Goal: Task Accomplishment & Management: Manage account settings

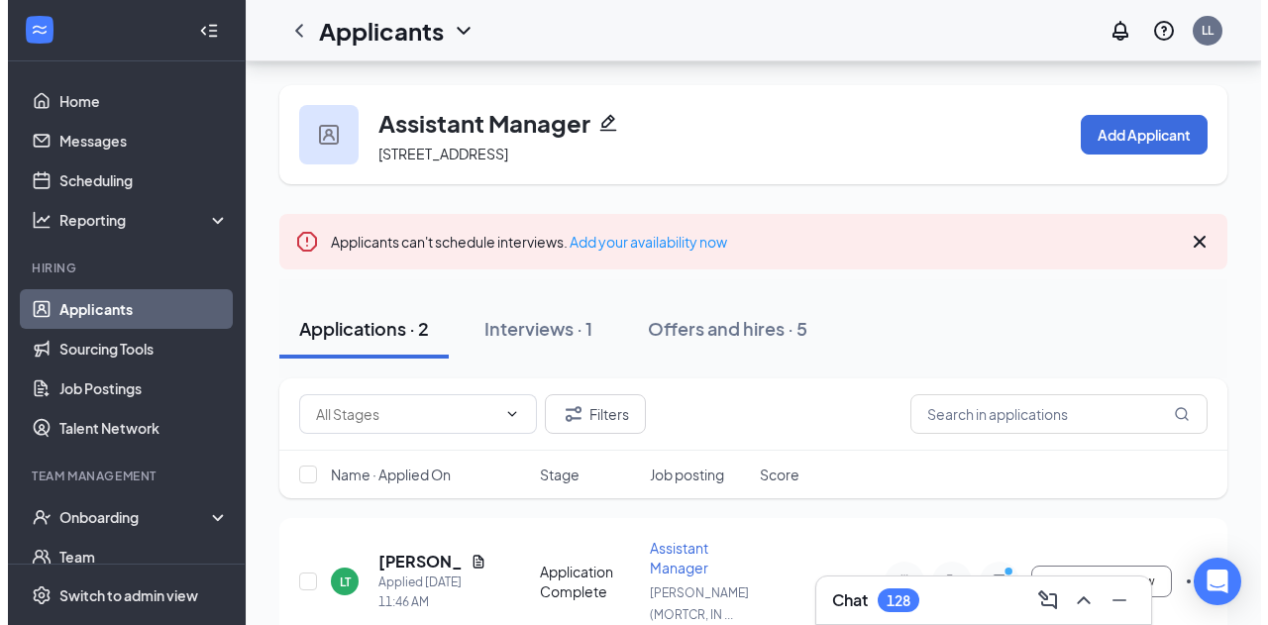
scroll to position [160, 0]
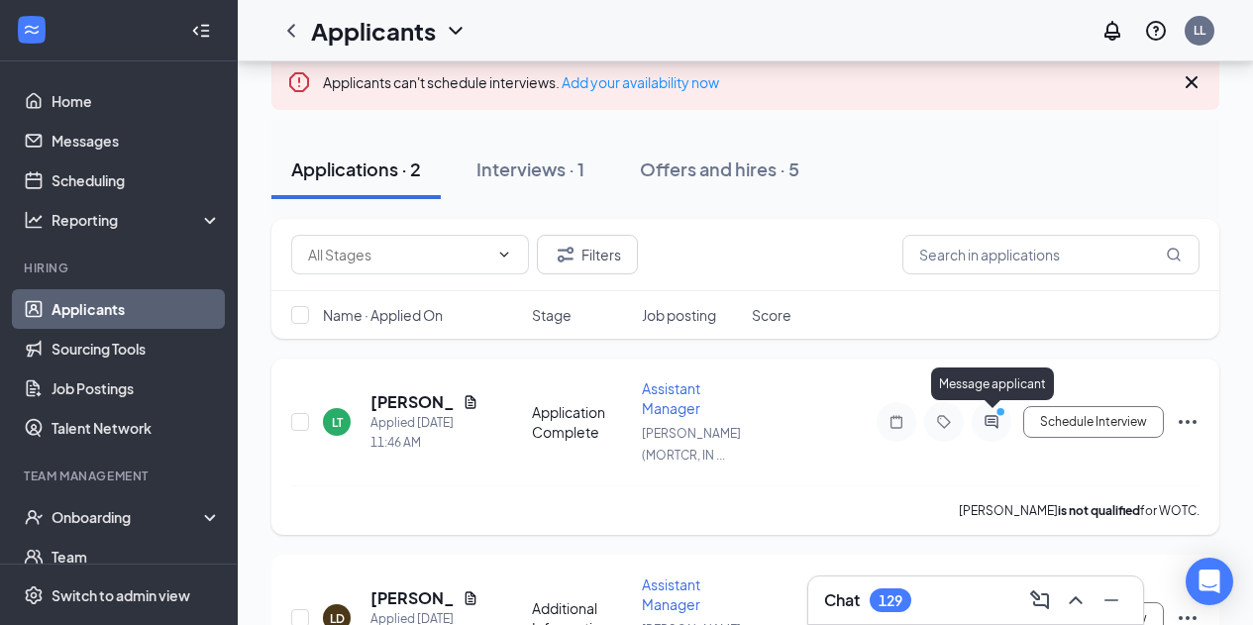
click at [993, 424] on icon "ActiveChat" at bounding box center [991, 421] width 13 height 13
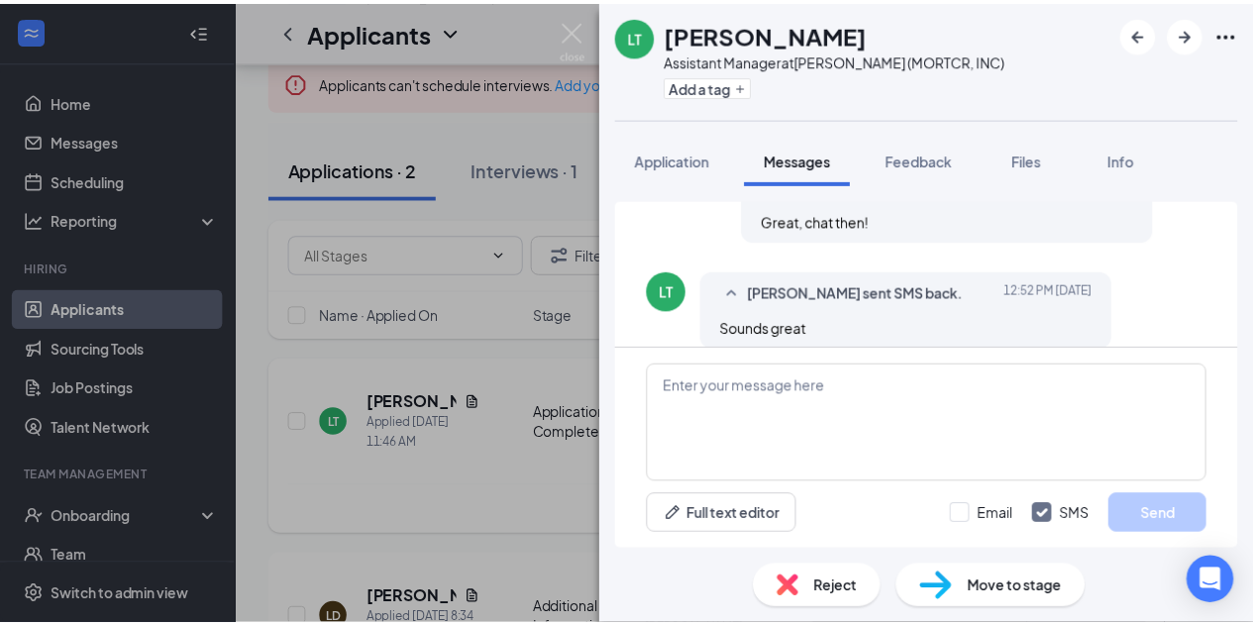
scroll to position [767, 0]
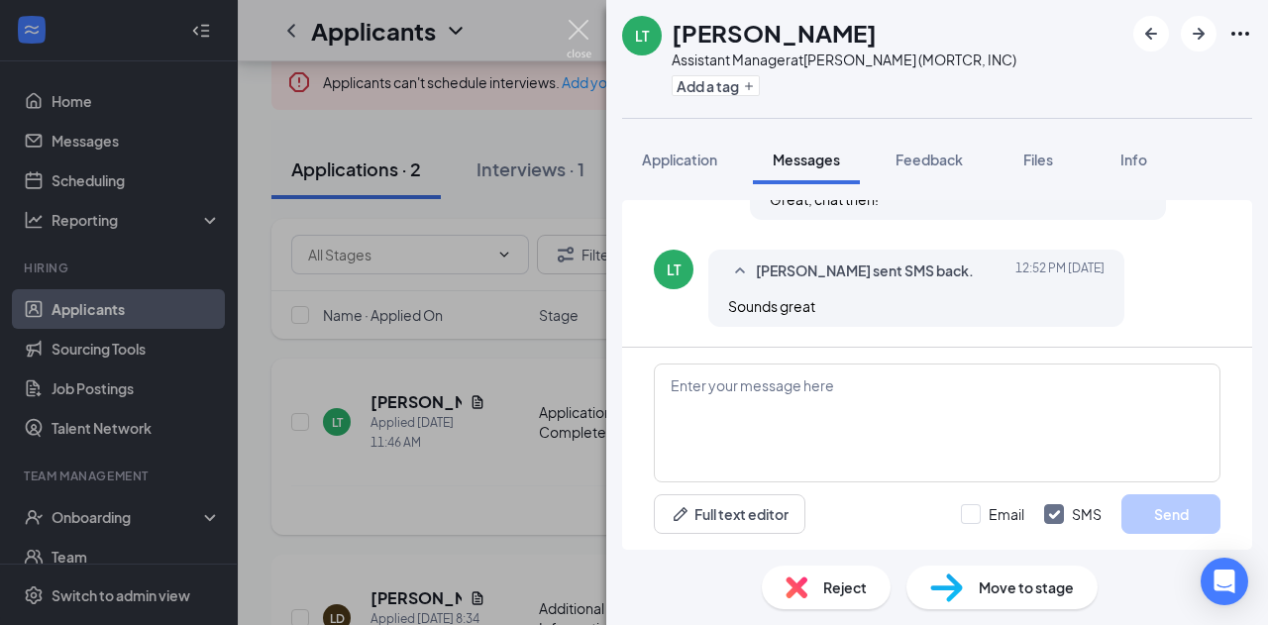
click at [575, 22] on img at bounding box center [579, 39] width 25 height 39
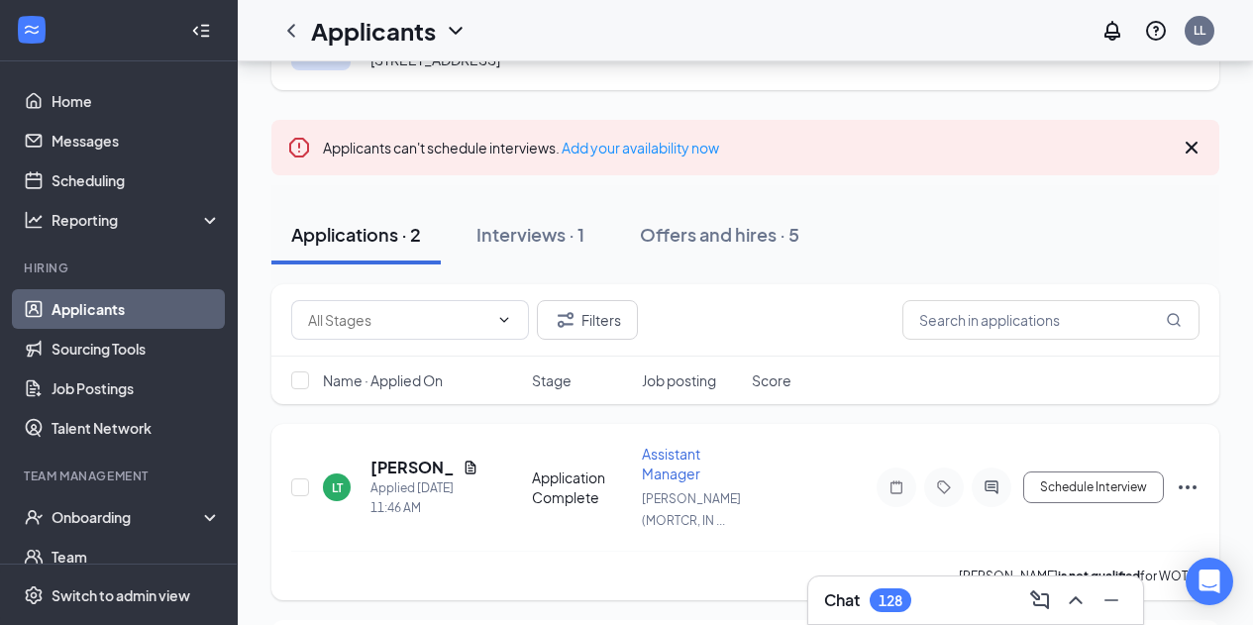
scroll to position [99, 0]
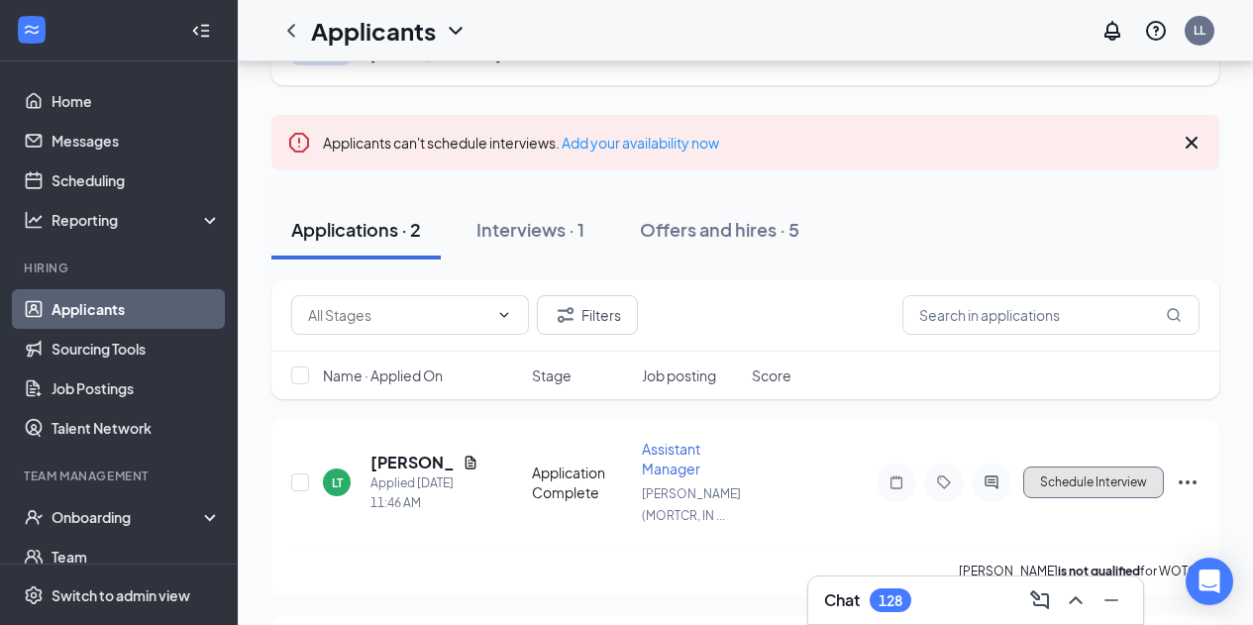
click at [1094, 484] on button "Schedule Interview" at bounding box center [1094, 483] width 141 height 32
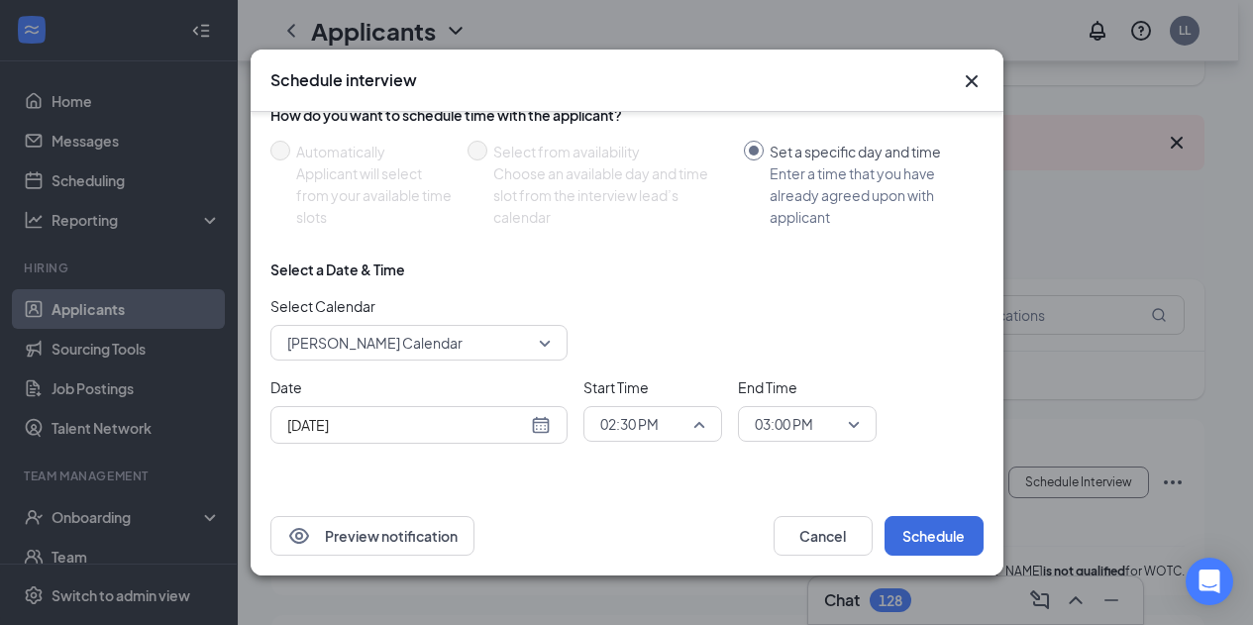
scroll to position [2438, 0]
click at [706, 423] on div "02:30 PM" at bounding box center [653, 424] width 139 height 36
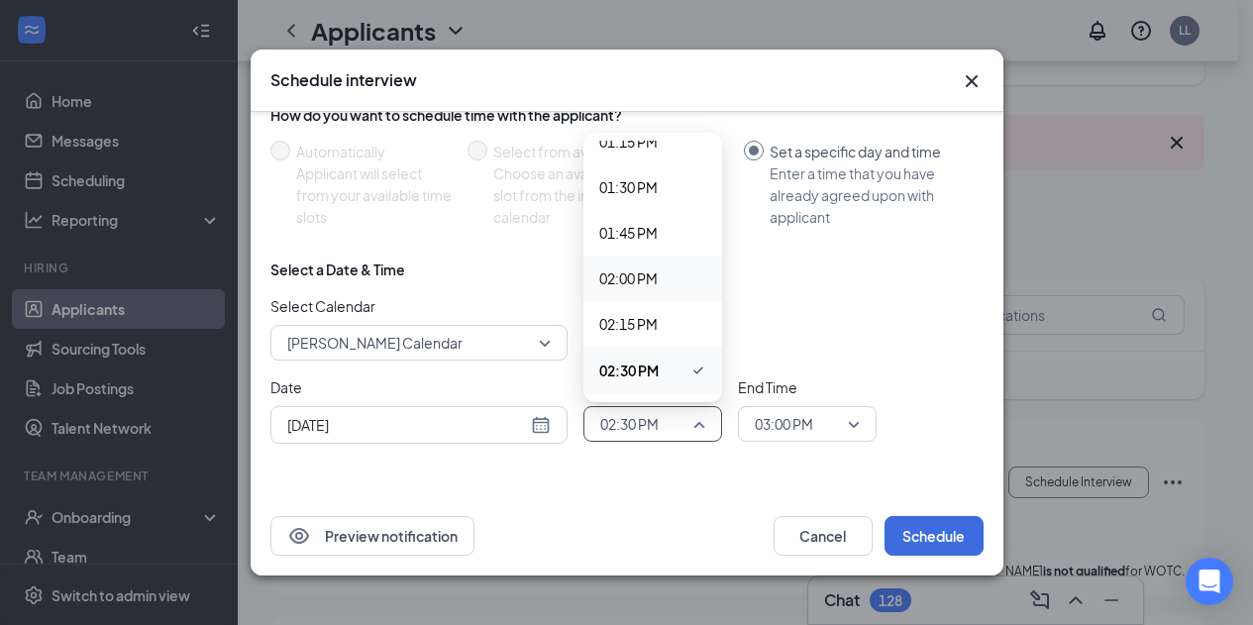
click at [662, 284] on span "02:00 PM" at bounding box center [652, 279] width 107 height 22
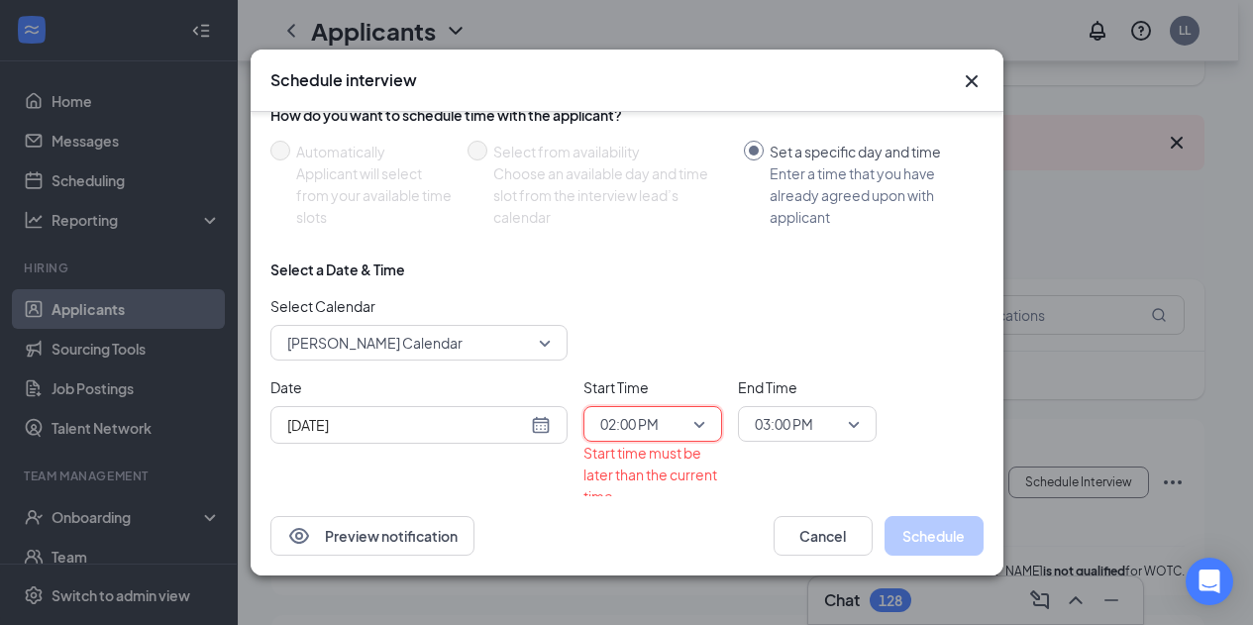
click at [552, 424] on div "[DATE]" at bounding box center [419, 425] width 297 height 38
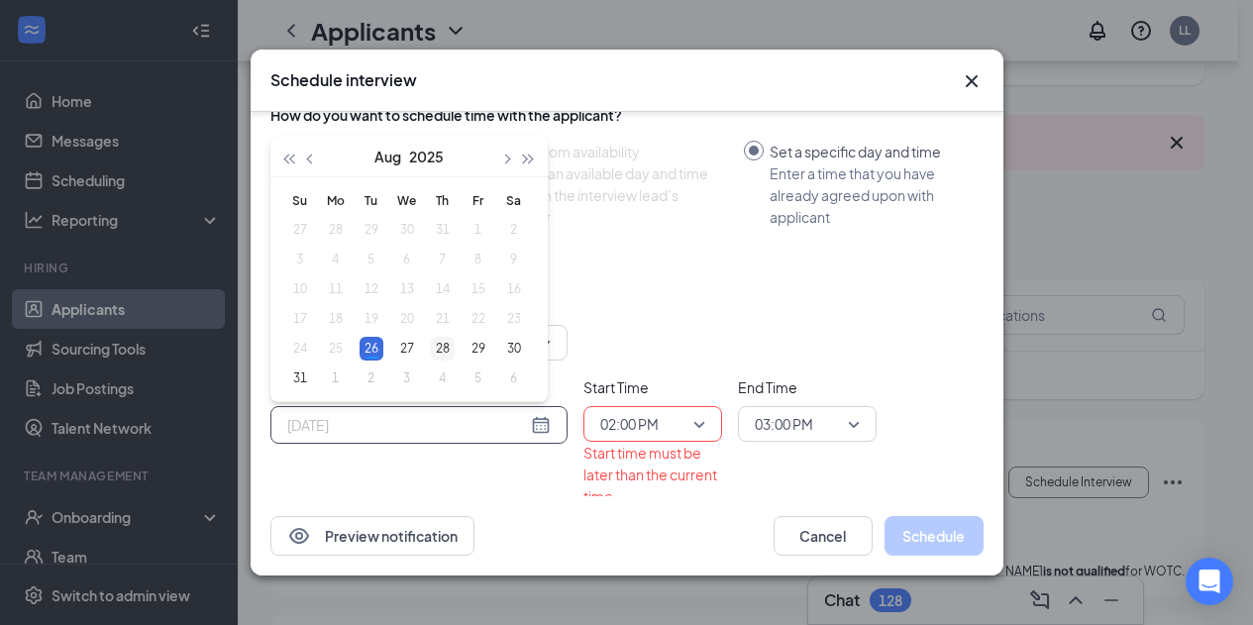
type input "[DATE]"
click at [443, 343] on div "28" at bounding box center [443, 349] width 24 height 24
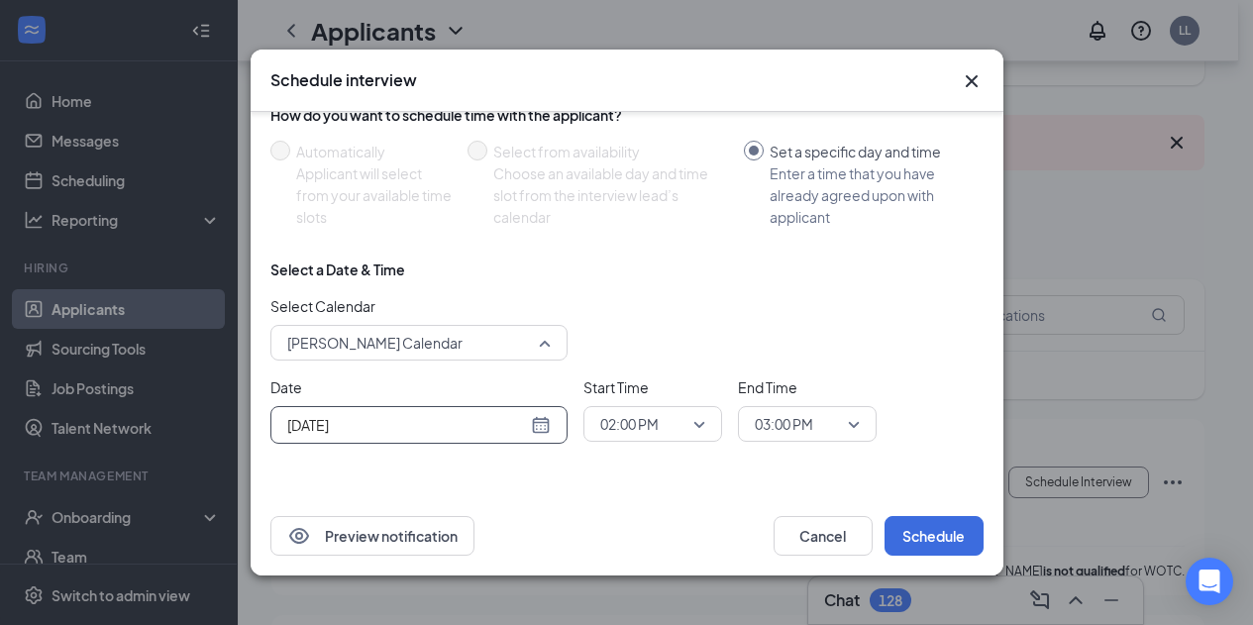
scroll to position [67, 0]
click at [551, 343] on div "[PERSON_NAME] Calendar 40749 177960 84553 [PERSON_NAME] Calendar [PERSON_NAME] …" at bounding box center [419, 343] width 297 height 36
click at [664, 317] on div "Select Calendar [PERSON_NAME] Calendar 40749 177960 84553 [PERSON_NAME] Calenda…" at bounding box center [627, 327] width 713 height 65
click at [942, 532] on button "Schedule" at bounding box center [934, 536] width 99 height 40
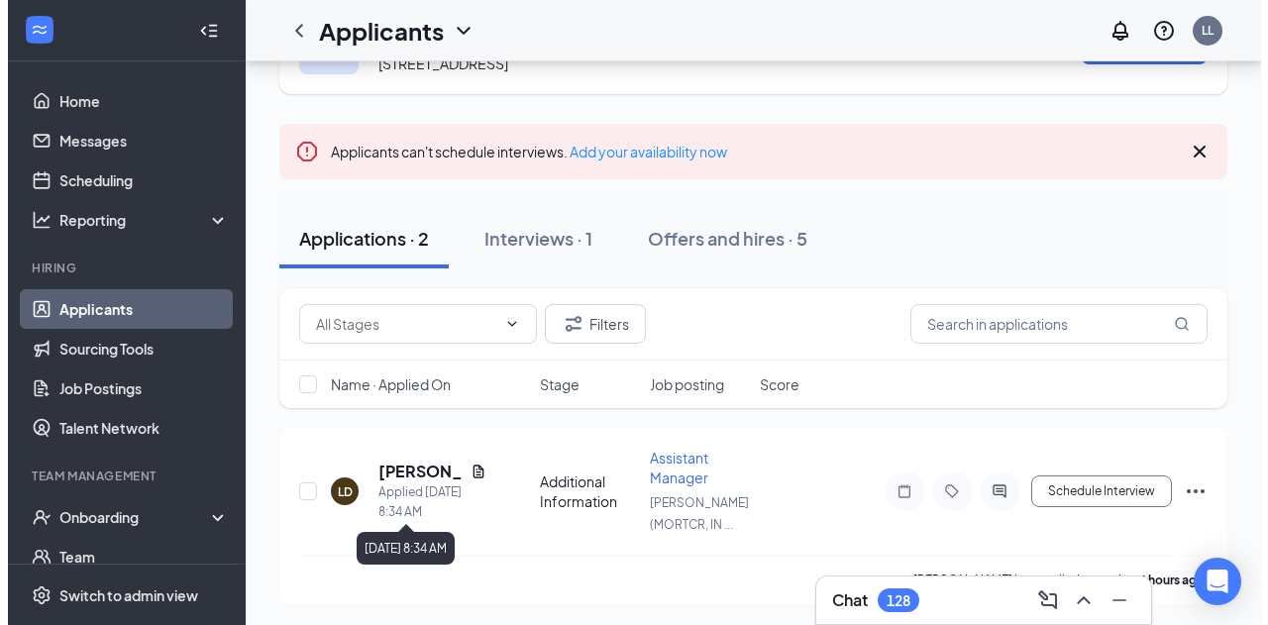
scroll to position [0, 0]
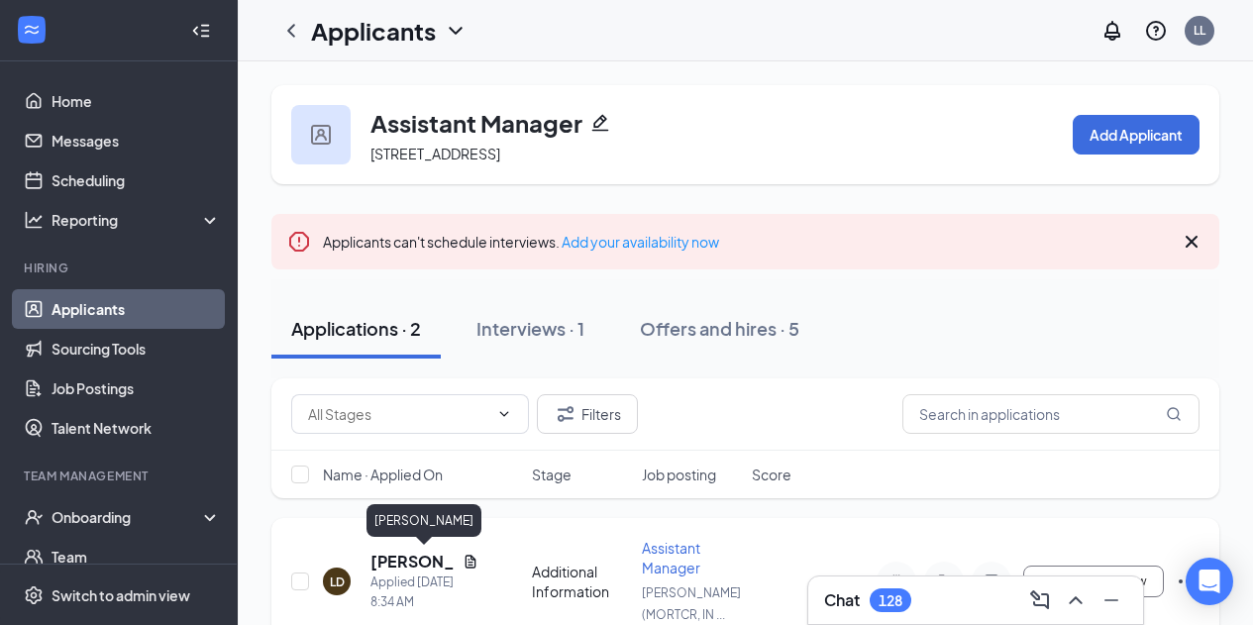
click at [404, 570] on h5 "[PERSON_NAME]" at bounding box center [413, 562] width 84 height 22
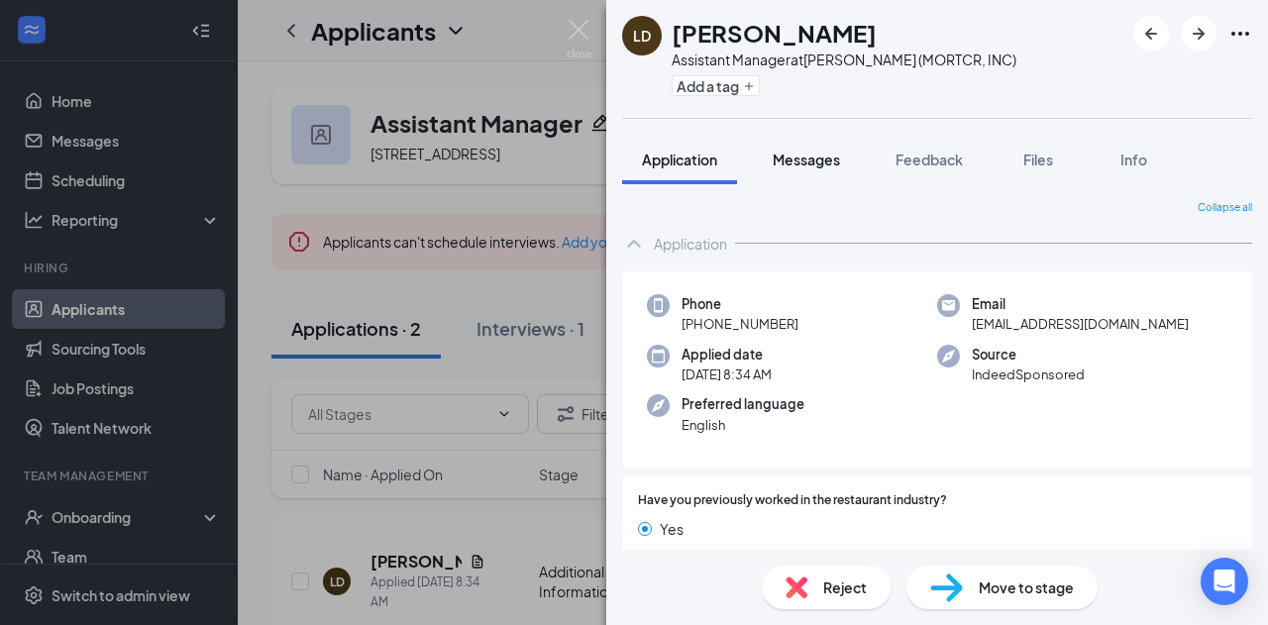
click at [805, 151] on span "Messages" at bounding box center [806, 160] width 67 height 18
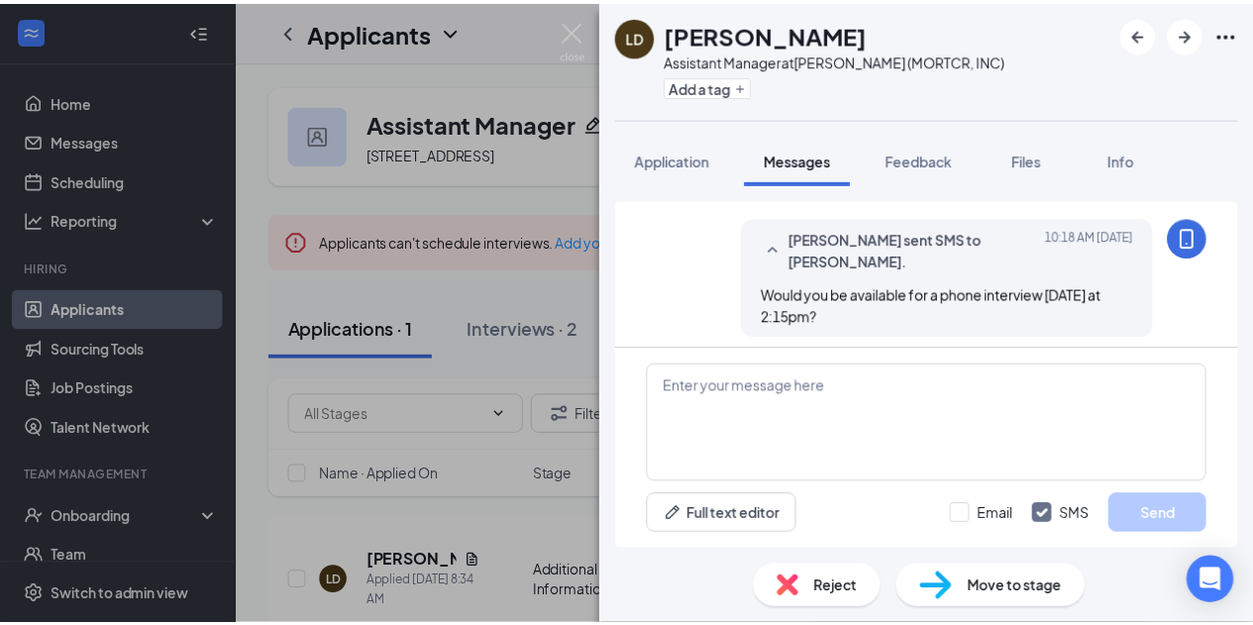
scroll to position [886, 0]
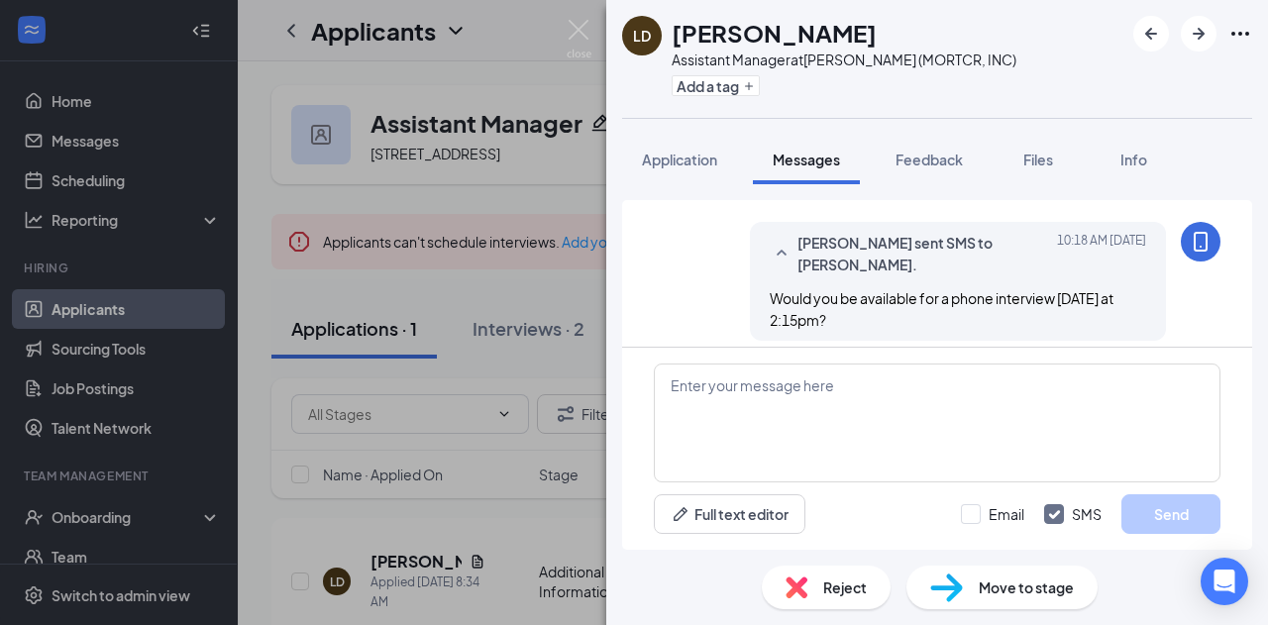
click at [836, 584] on span "Reject" at bounding box center [845, 588] width 44 height 22
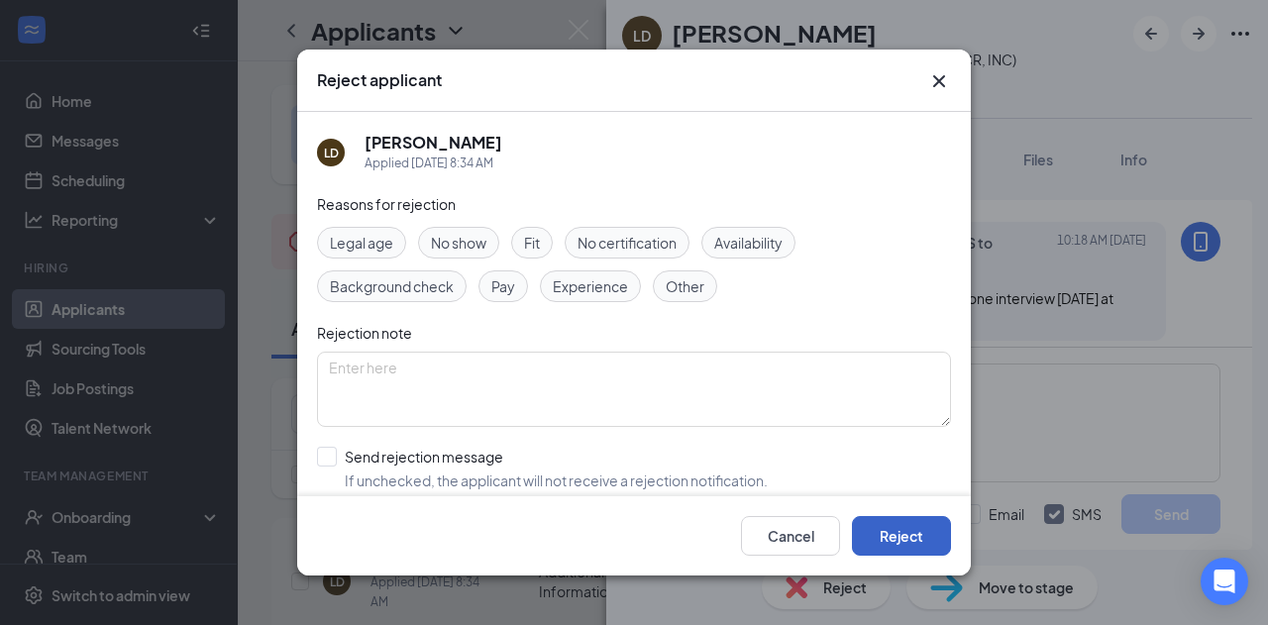
click at [904, 536] on button "Reject" at bounding box center [901, 536] width 99 height 40
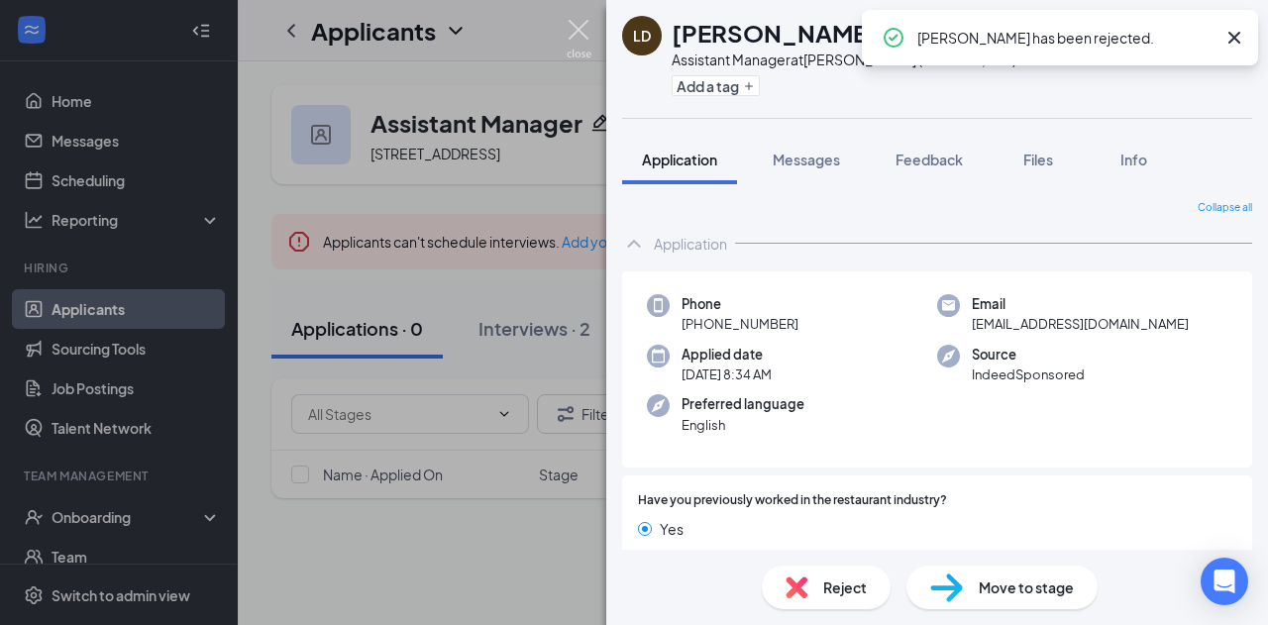
click at [574, 27] on img at bounding box center [579, 39] width 25 height 39
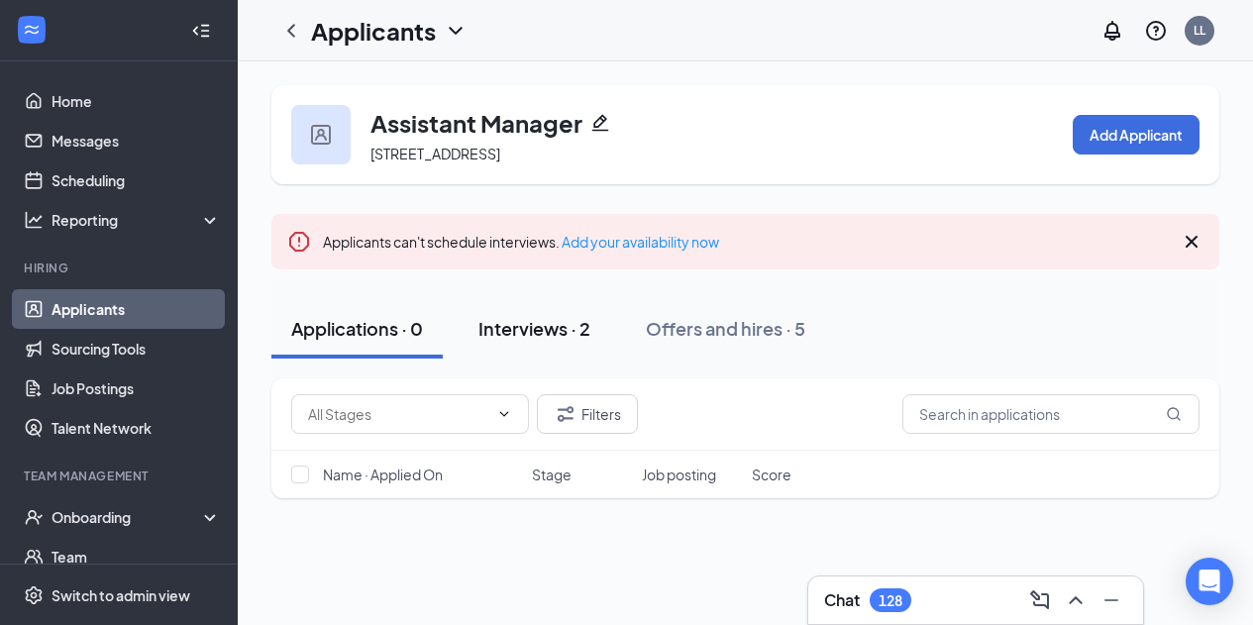
click at [519, 337] on div "Interviews · 2" at bounding box center [535, 328] width 112 height 25
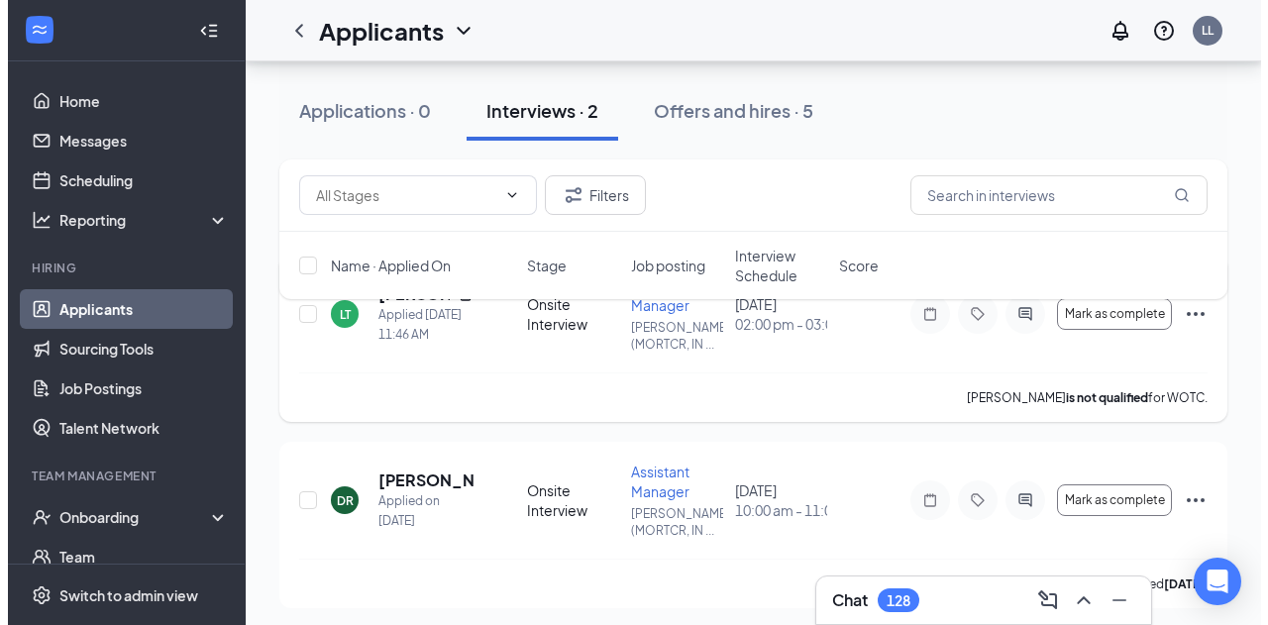
scroll to position [283, 0]
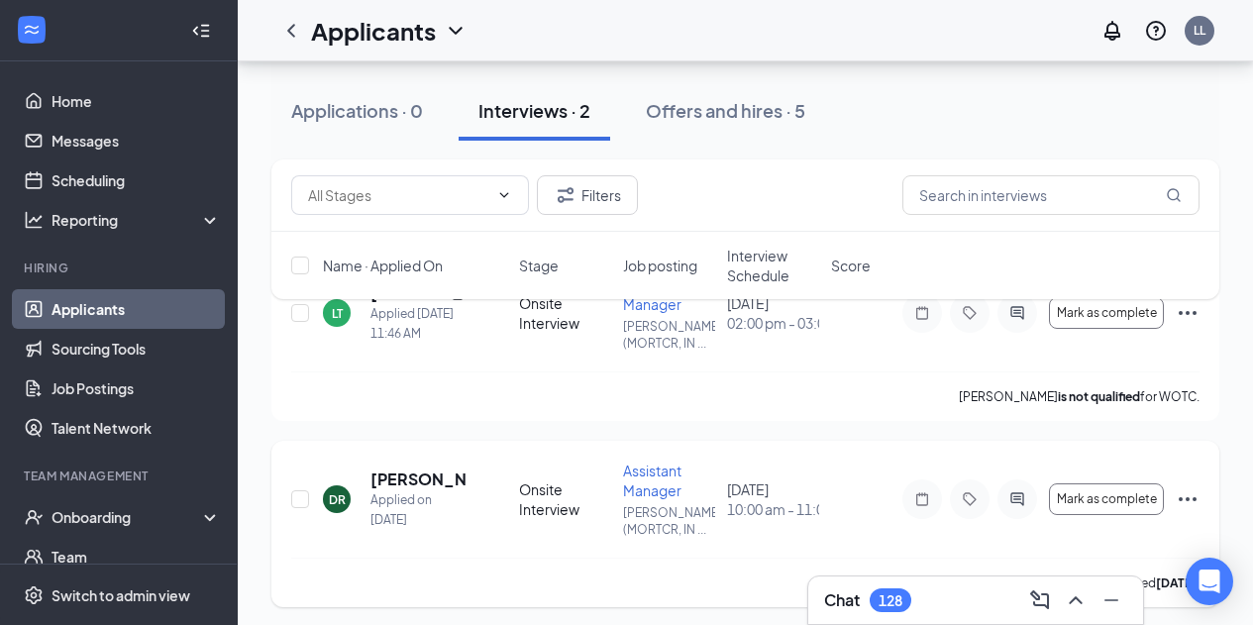
click at [1183, 496] on icon "Ellipses" at bounding box center [1188, 500] width 24 height 24
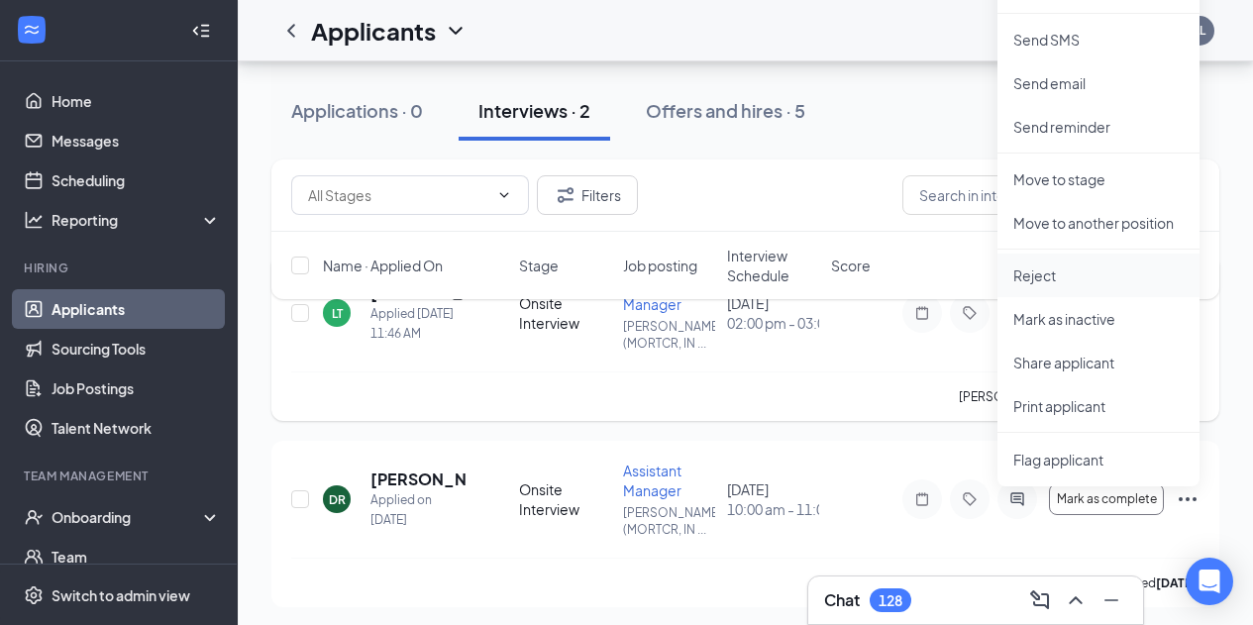
click at [1041, 273] on p "Reject" at bounding box center [1099, 276] width 170 height 20
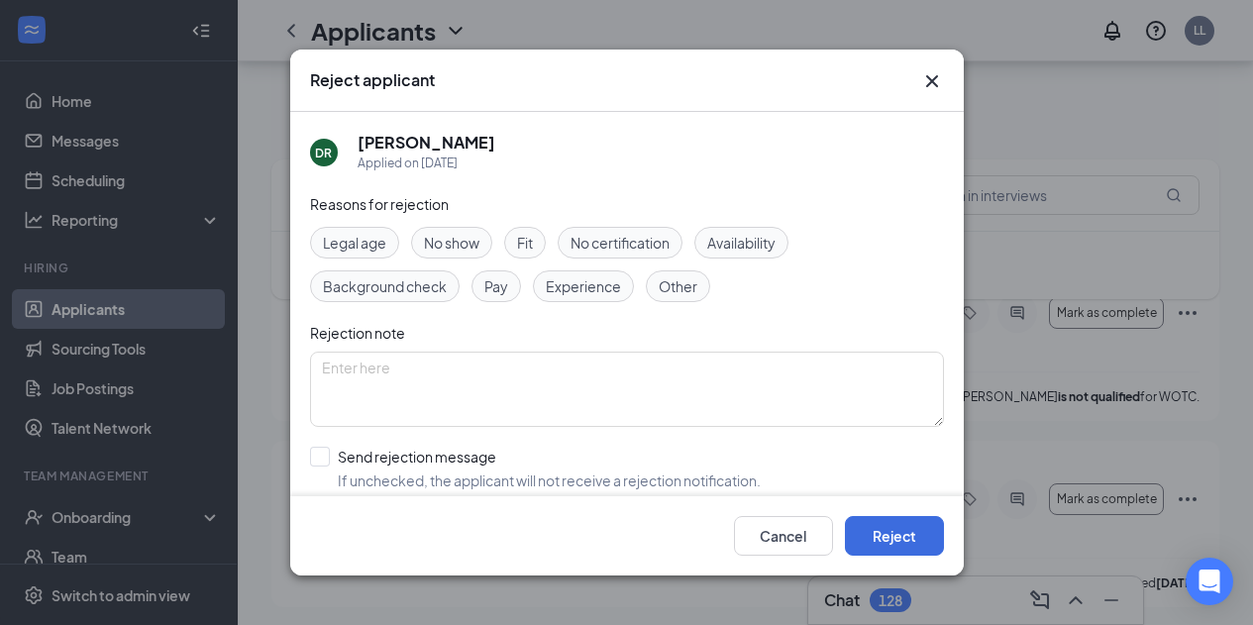
click at [935, 82] on icon "Cross" at bounding box center [933, 81] width 24 height 24
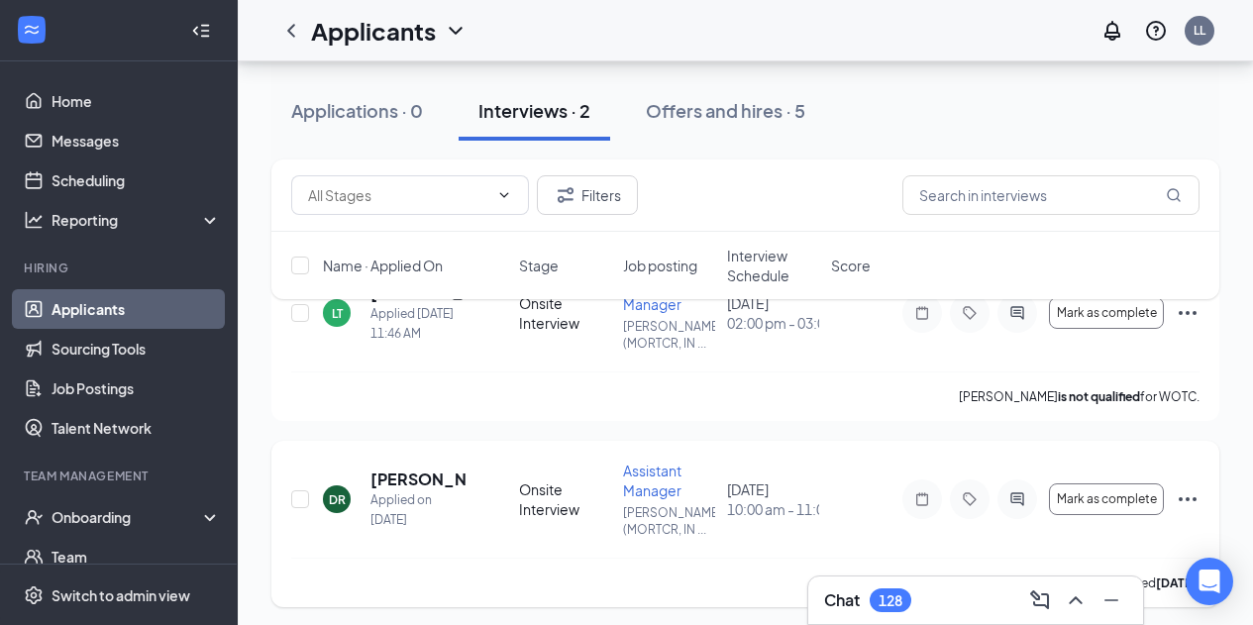
click at [1031, 491] on div at bounding box center [1018, 500] width 40 height 40
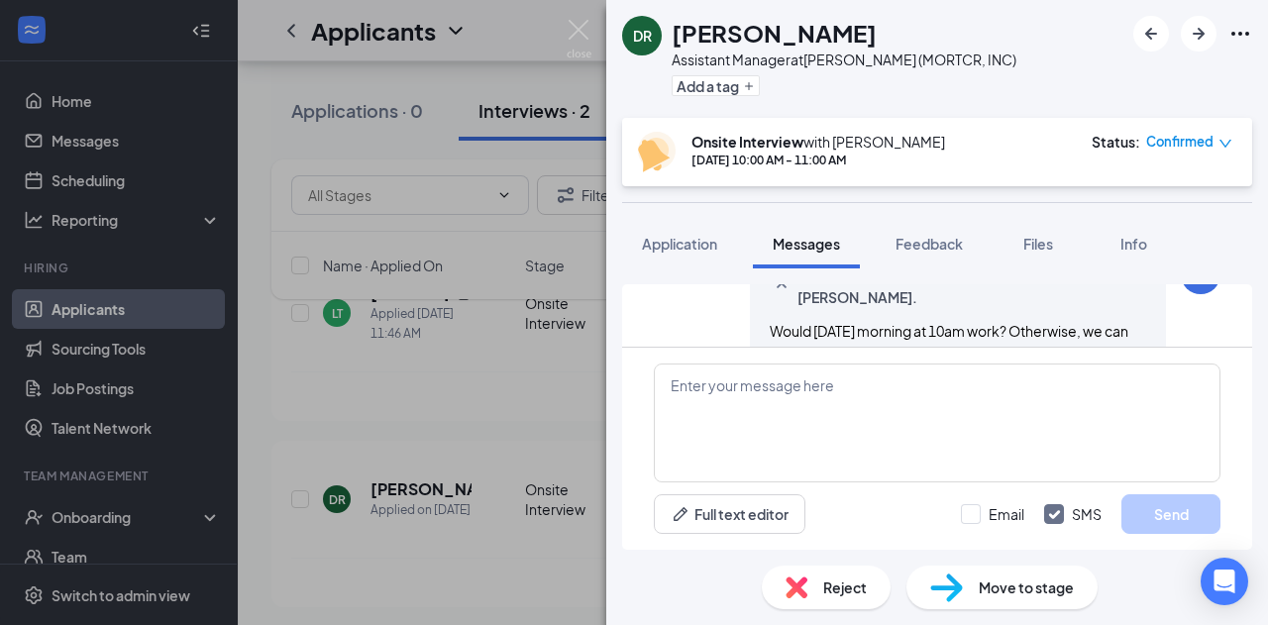
scroll to position [1222, 0]
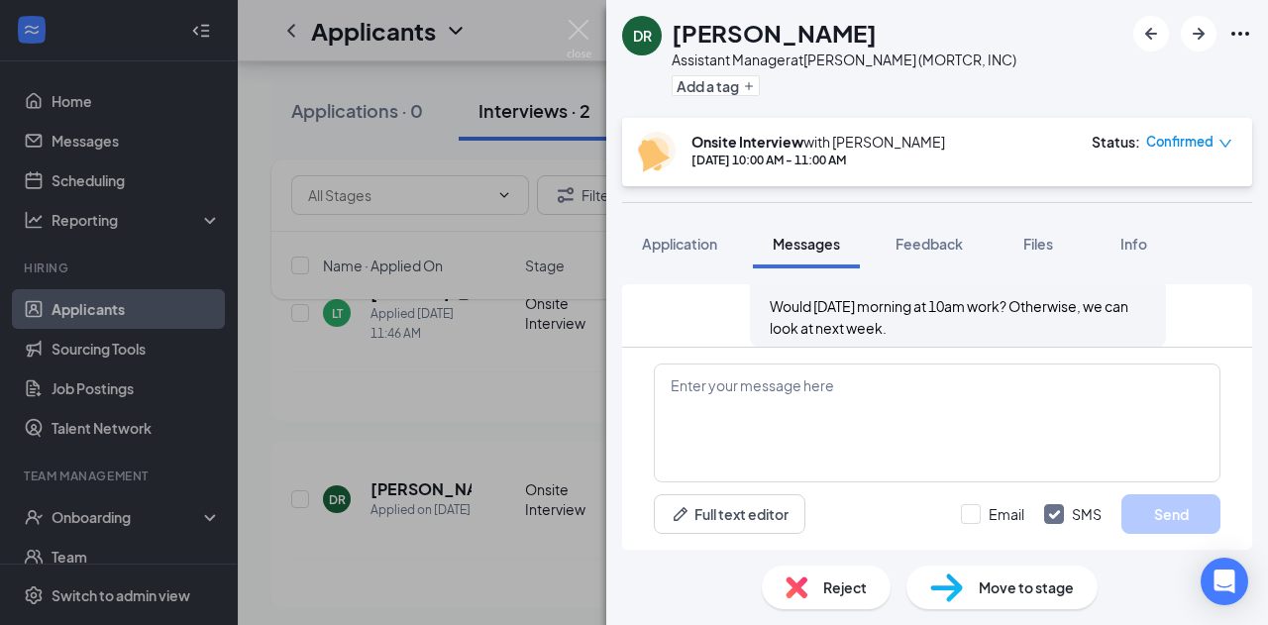
click at [834, 590] on span "Reject" at bounding box center [845, 588] width 44 height 22
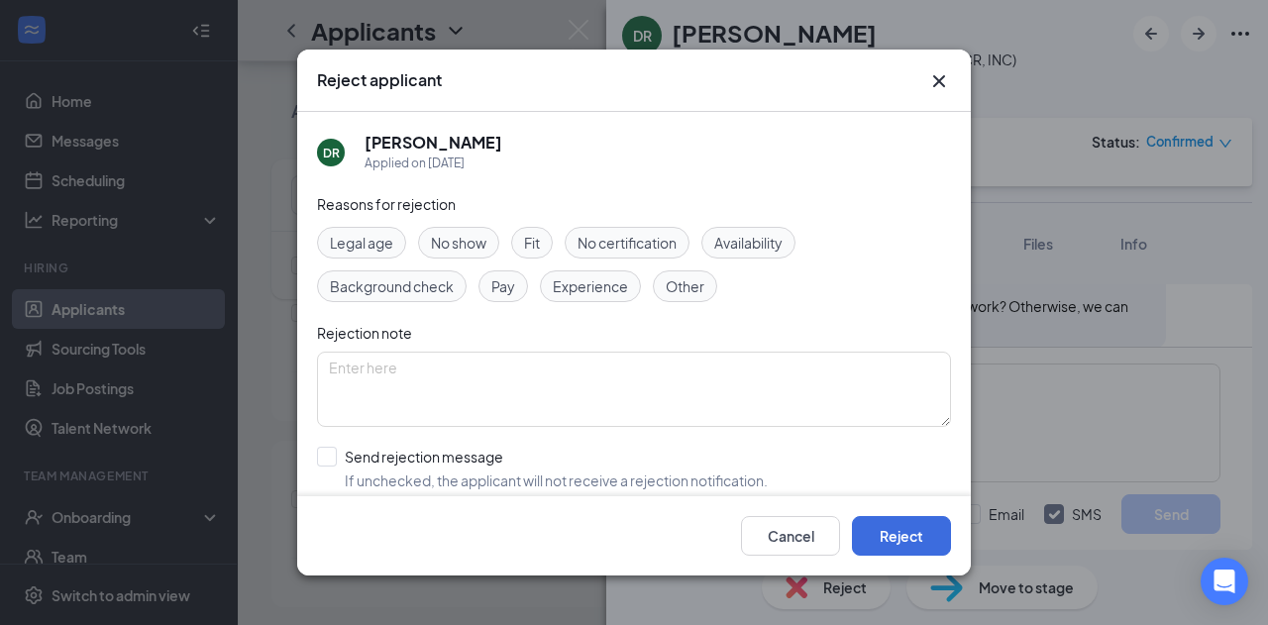
click at [456, 241] on span "No show" at bounding box center [458, 243] width 55 height 22
click at [902, 534] on button "Reject" at bounding box center [901, 536] width 99 height 40
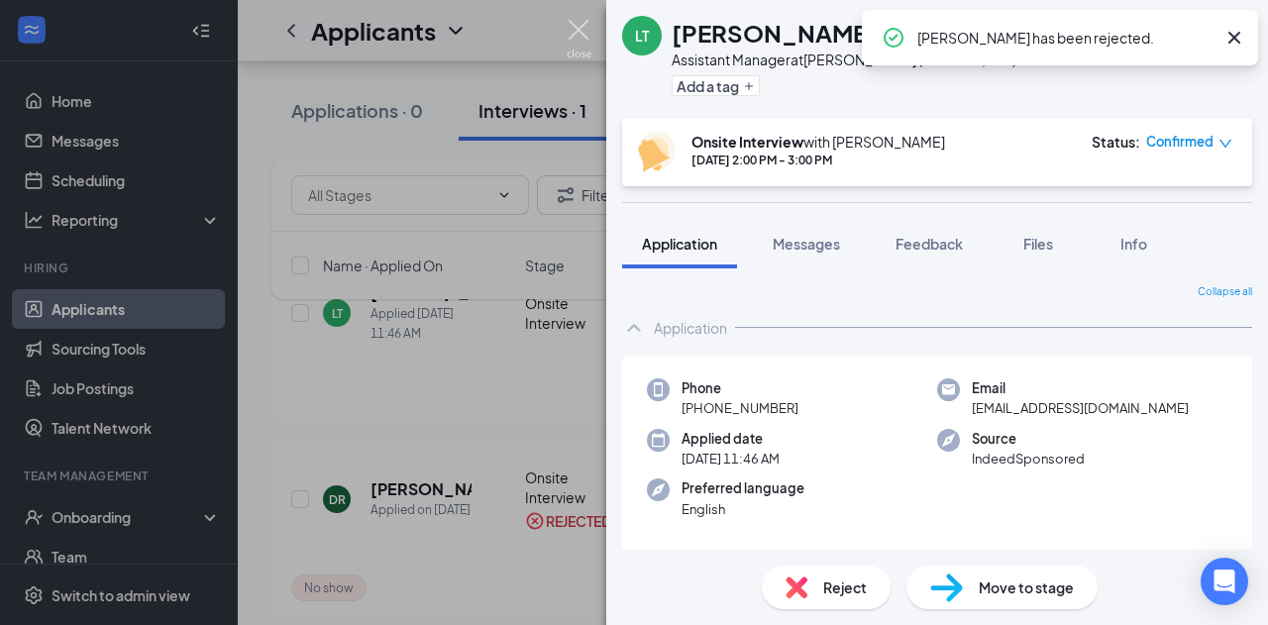
click at [581, 30] on img at bounding box center [579, 39] width 25 height 39
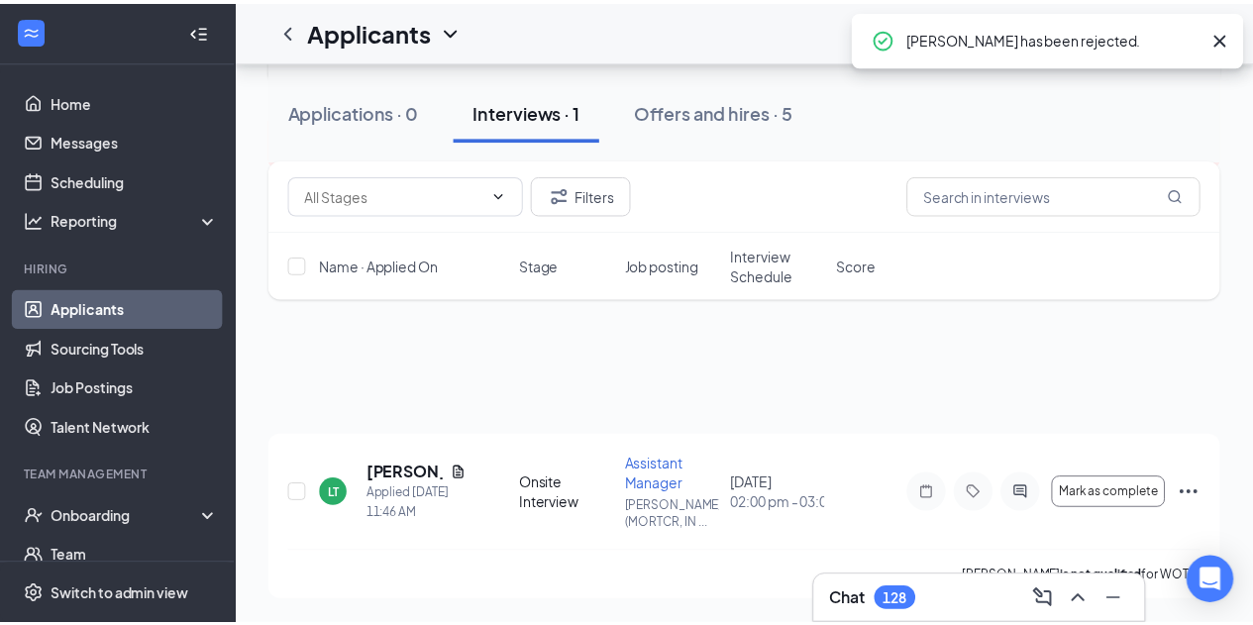
scroll to position [103, 0]
